Goal: Information Seeking & Learning: Compare options

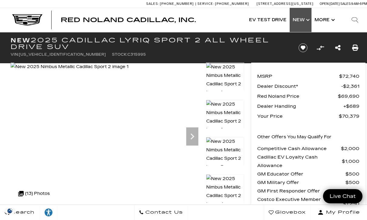
click at [302, 23] on link "Show New" at bounding box center [300, 20] width 22 height 24
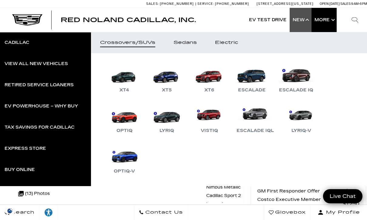
click at [331, 19] on button "Show More" at bounding box center [323, 20] width 25 height 24
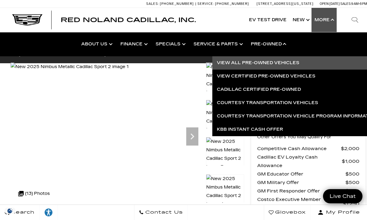
click at [274, 66] on link "View All Pre-Owned Vehicles" at bounding box center [297, 62] width 170 height 13
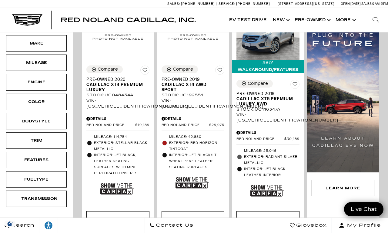
scroll to position [139, 0]
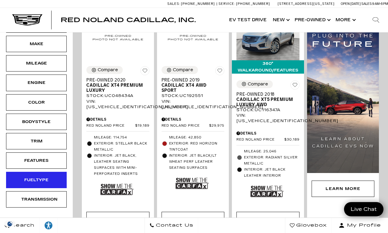
click at [47, 183] on div "Fueltype" at bounding box center [36, 180] width 30 height 7
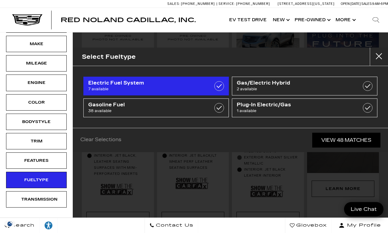
click at [199, 83] on span "Electric Fuel System" at bounding box center [145, 83] width 115 height 6
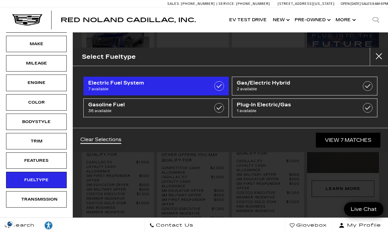
type input "$30,189"
type input "$134,955"
checkbox input "true"
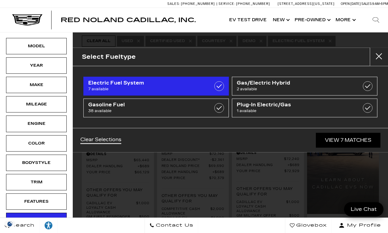
scroll to position [14, 0]
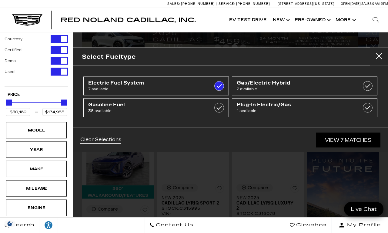
click at [350, 155] on div "Select Fueltype Electric Fuel System 7 available Gas/Electric Hybrid 2 availabl…" at bounding box center [230, 116] width 315 height 233
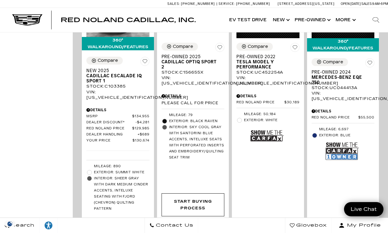
scroll to position [475, 0]
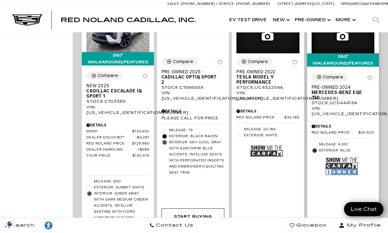
click at [346, 165] on img at bounding box center [342, 166] width 33 height 22
